Goal: Information Seeking & Learning: Understand process/instructions

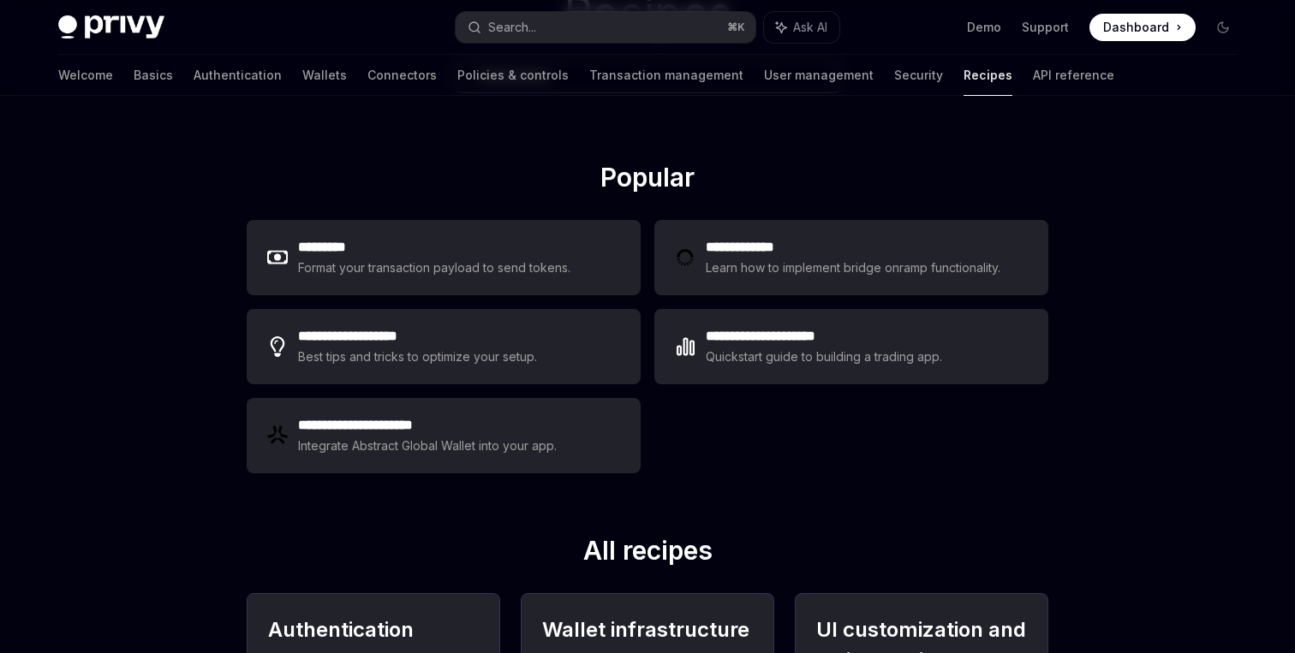
scroll to position [181, 0]
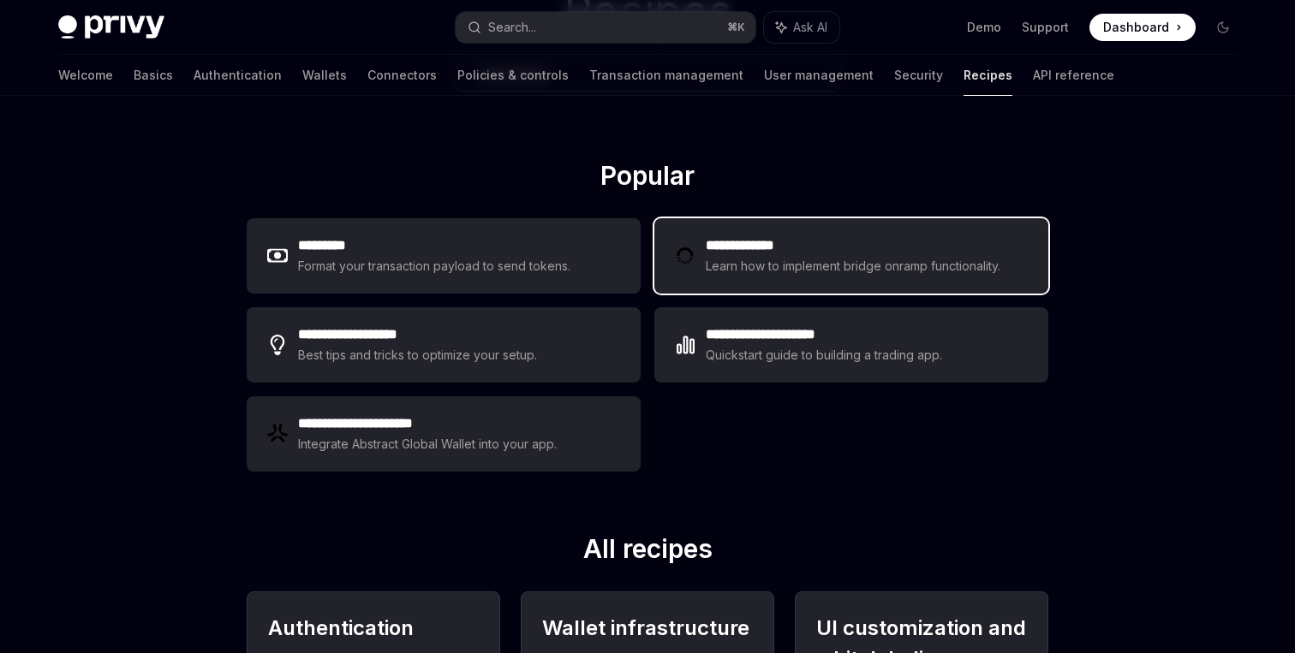
click at [792, 275] on div "Learn how to implement bridge onramp functionality." at bounding box center [856, 266] width 300 height 21
type textarea "*"
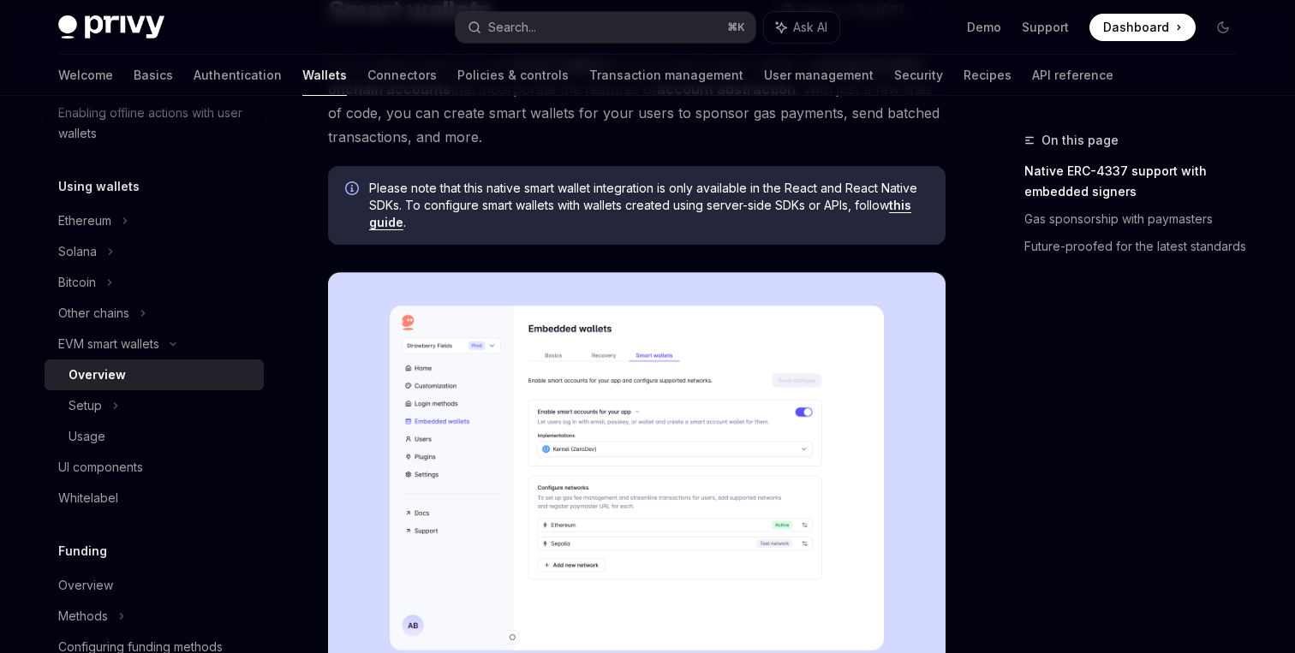
scroll to position [179, 0]
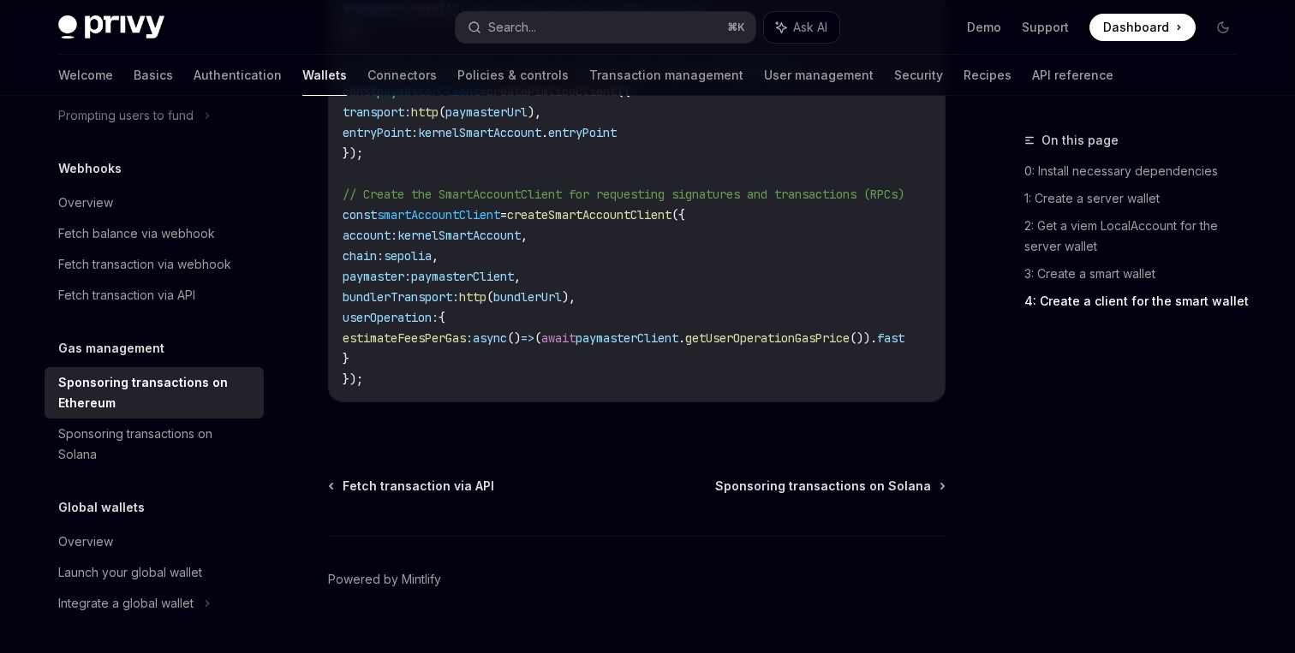
scroll to position [2341, 0]
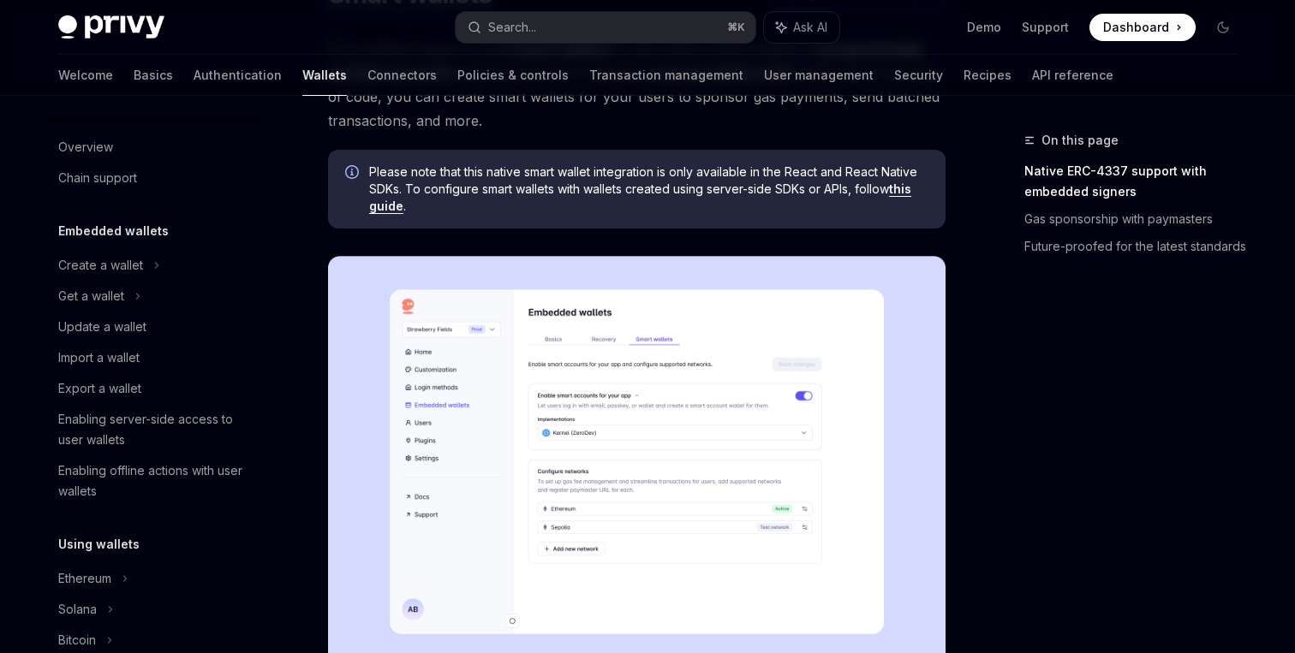
scroll to position [358, 0]
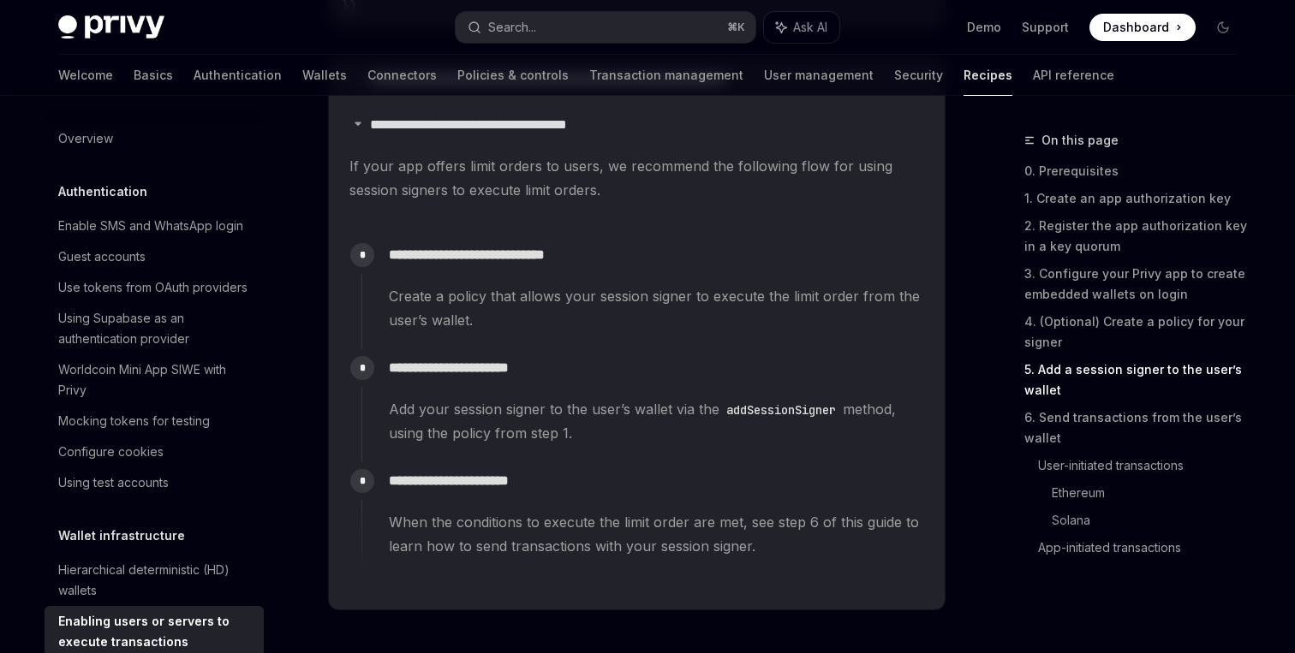
scroll to position [257, 0]
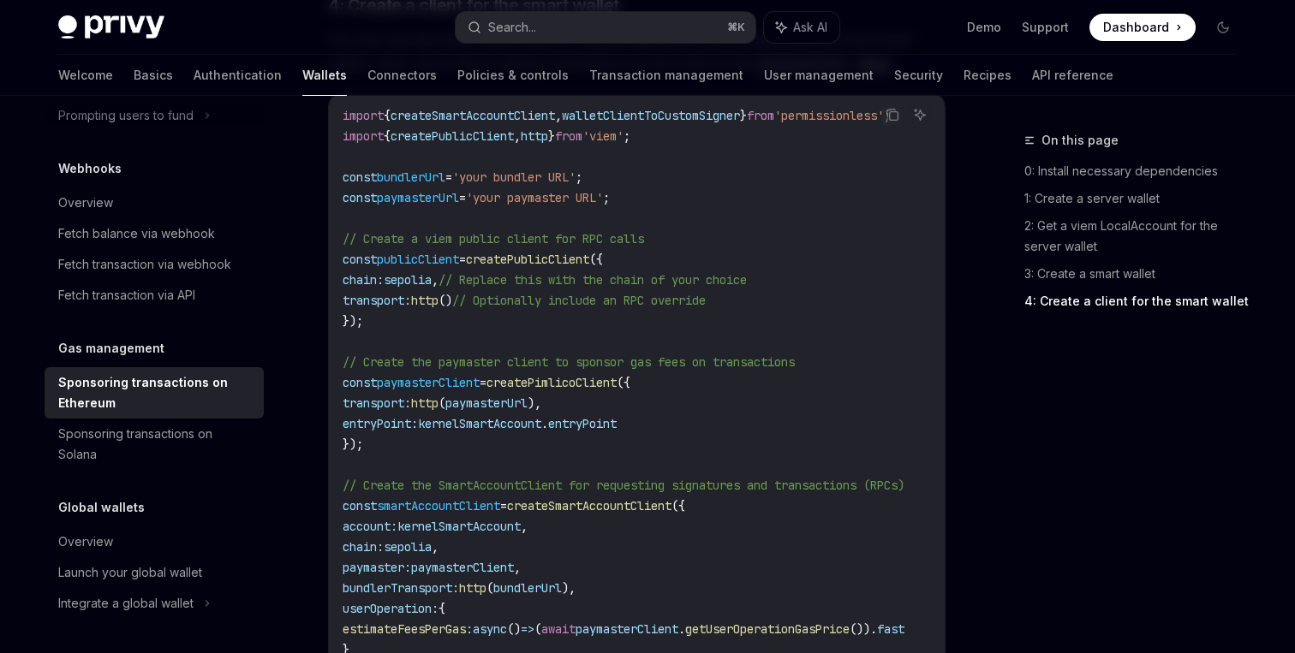
scroll to position [2004, 0]
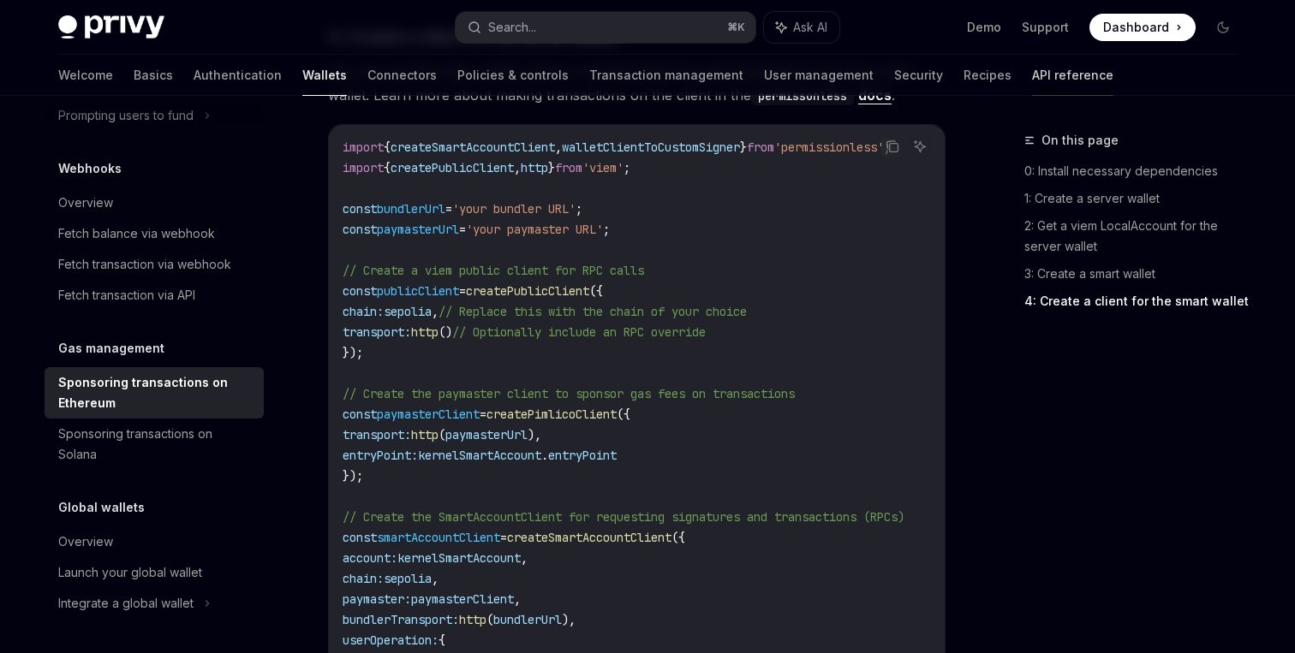
click at [1032, 79] on link "API reference" at bounding box center [1072, 75] width 81 height 41
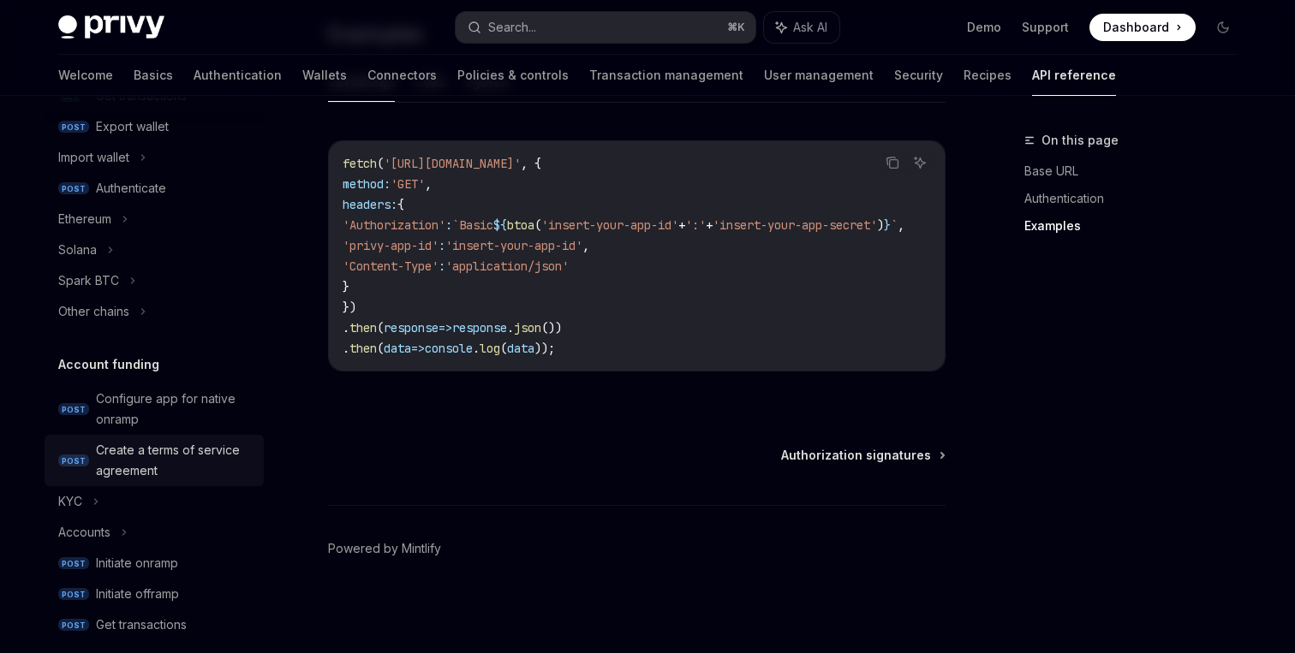
scroll to position [402, 0]
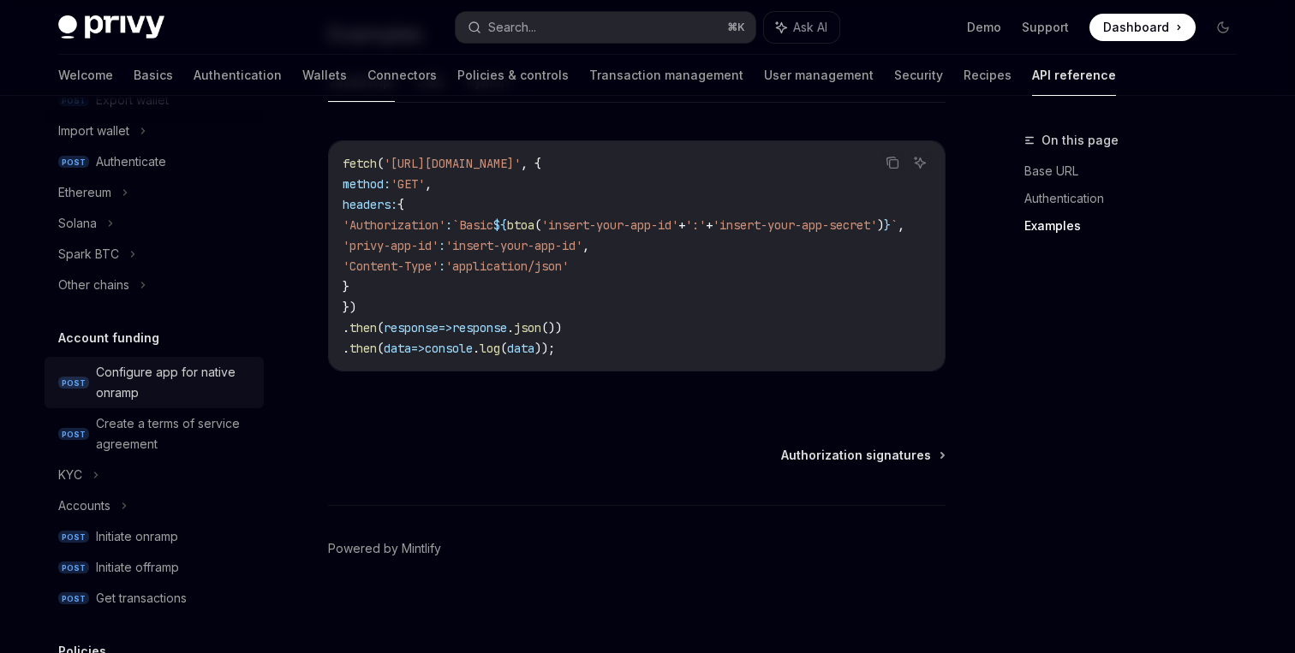
click at [118, 381] on div "Configure app for native onramp" at bounding box center [175, 382] width 158 height 41
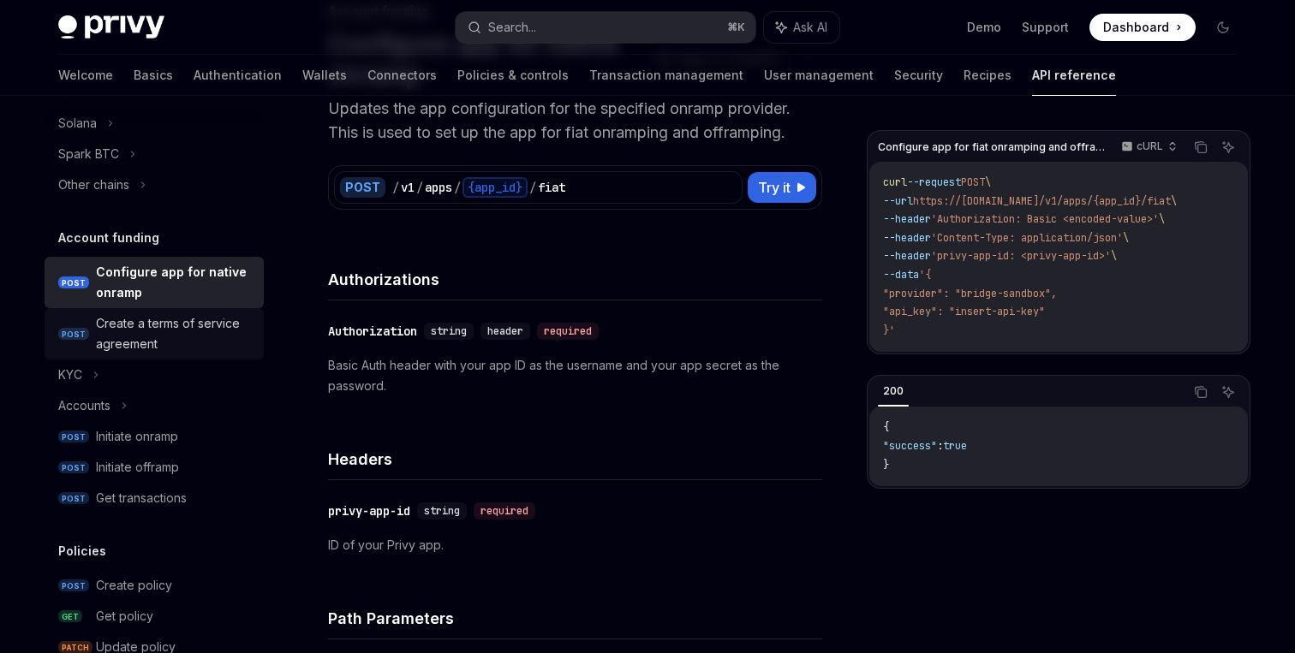
scroll to position [503, 0]
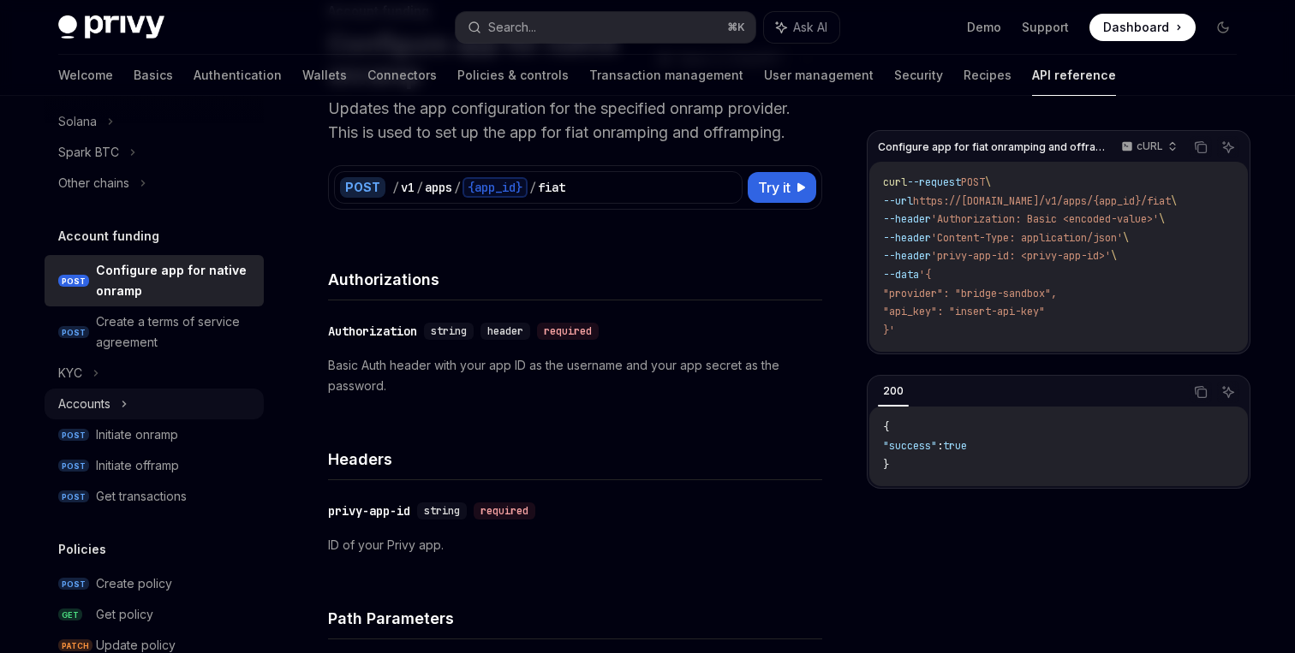
click at [140, 404] on div "Accounts" at bounding box center [154, 404] width 219 height 31
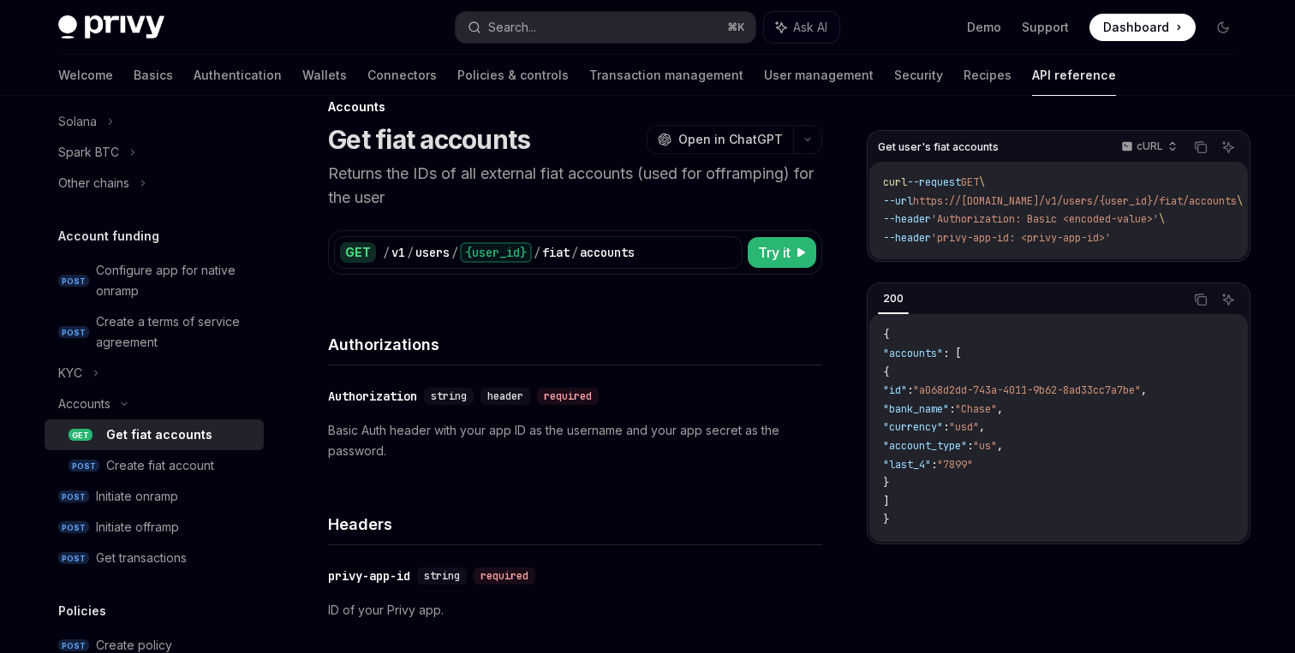
scroll to position [49, 0]
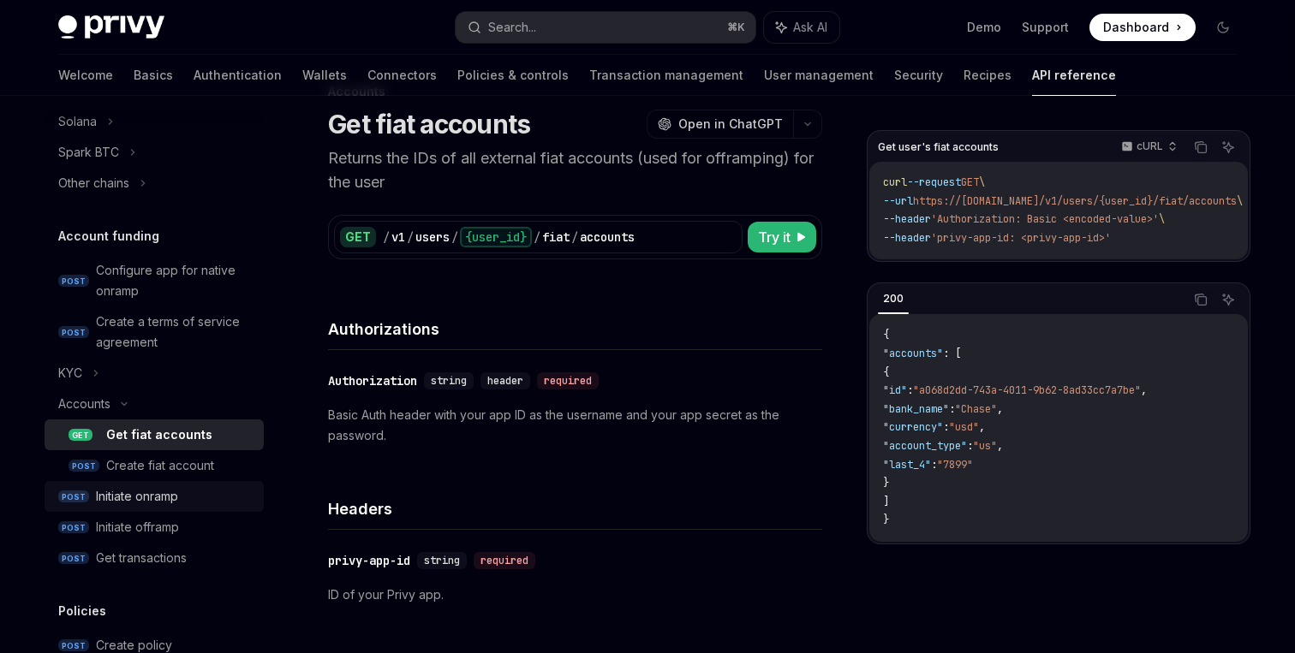
click at [154, 501] on div "Initiate onramp" at bounding box center [137, 496] width 82 height 21
type textarea "*"
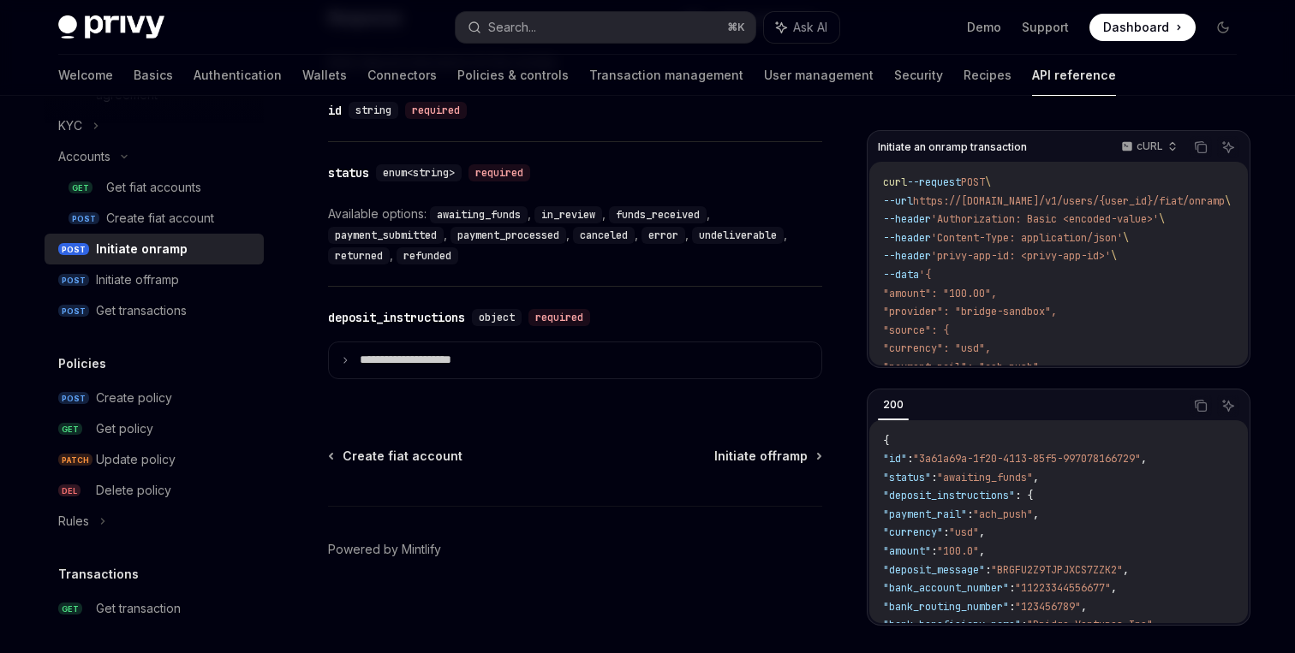
scroll to position [1177, 0]
